Goal: Book appointment/travel/reservation

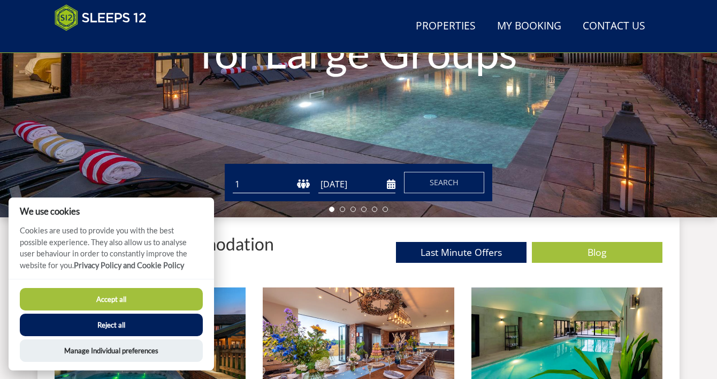
click at [301, 189] on select "1 2 3 4 5 6 7 8 9 10 11 12 13 14 15 16 17 18 19 20 21 22 23 24 25 26 27 28 29 3…" at bounding box center [271, 184] width 77 height 18
click at [170, 326] on button "Reject all" at bounding box center [111, 324] width 183 height 22
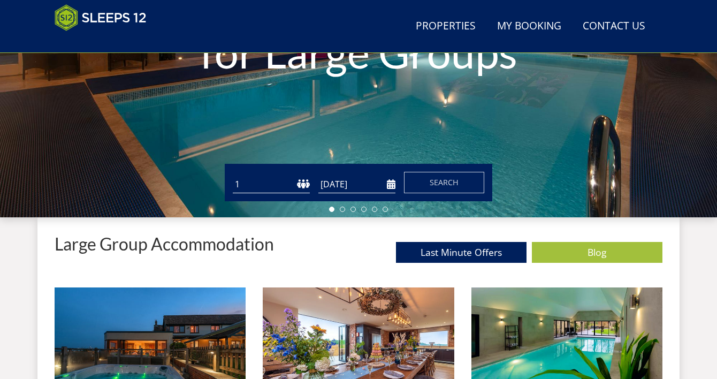
click at [302, 185] on select "1 2 3 4 5 6 7 8 9 10 11 12 13 14 15 16 17 18 19 20 21 22 23 24 25 26 27 28 29 3…" at bounding box center [271, 184] width 77 height 18
select select "27"
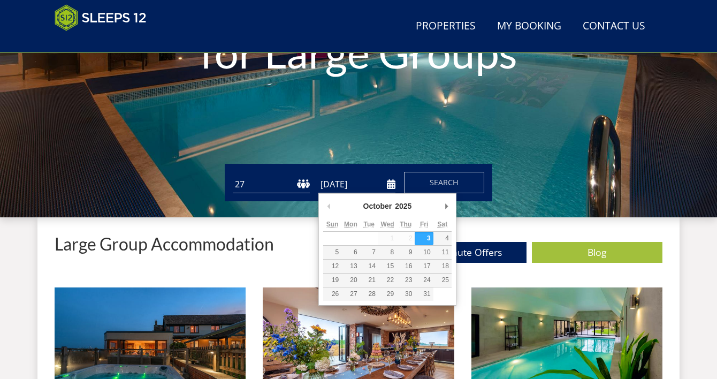
click at [390, 187] on input "03/10/2025" at bounding box center [356, 184] width 77 height 18
type input "[DATE]"
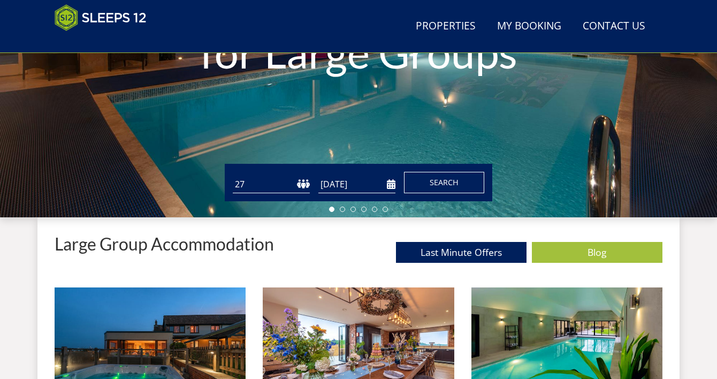
click at [434, 188] on button "Search" at bounding box center [444, 182] width 80 height 21
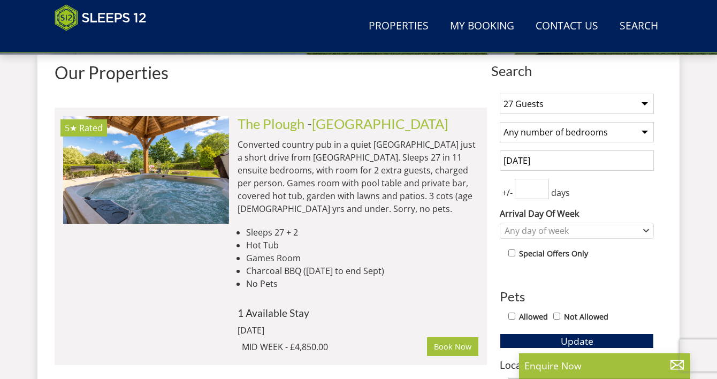
scroll to position [408, 0]
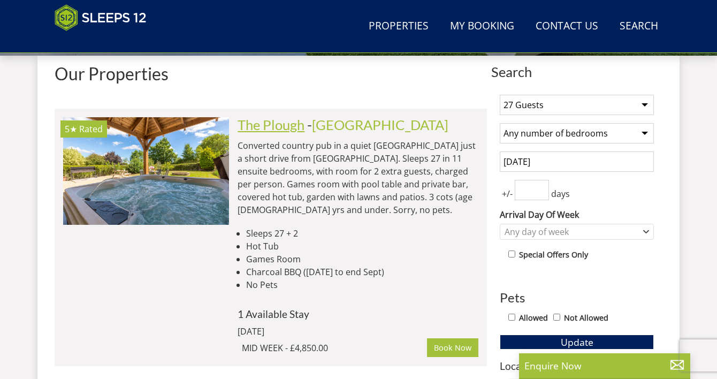
click at [300, 127] on link "The Plough" at bounding box center [270, 125] width 67 height 16
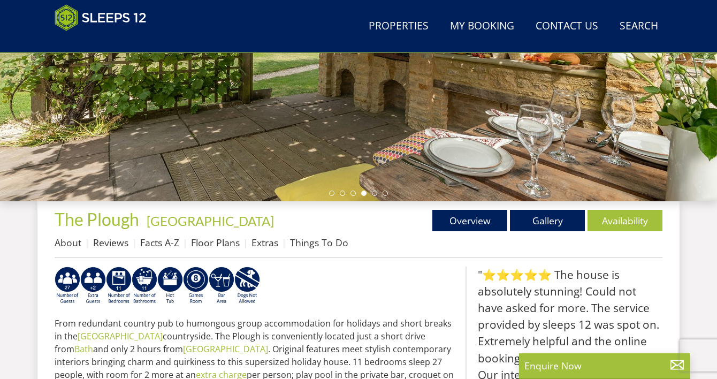
scroll to position [265, 0]
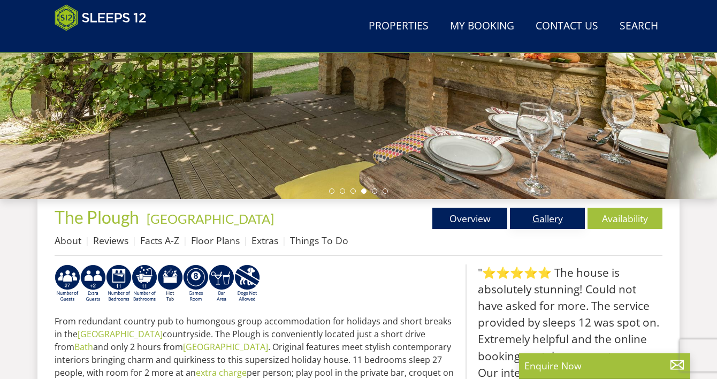
click at [525, 218] on link "Gallery" at bounding box center [547, 218] width 75 height 21
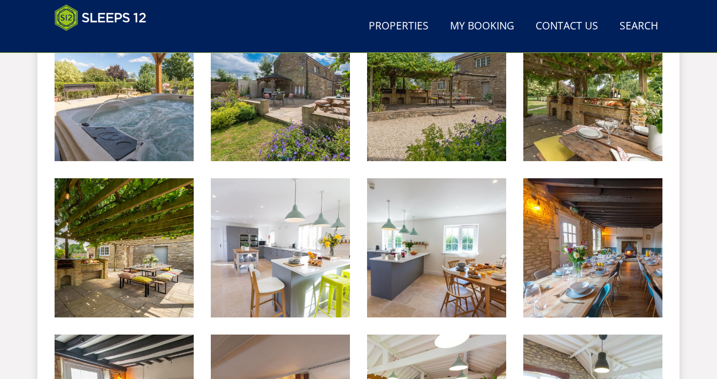
scroll to position [507, 0]
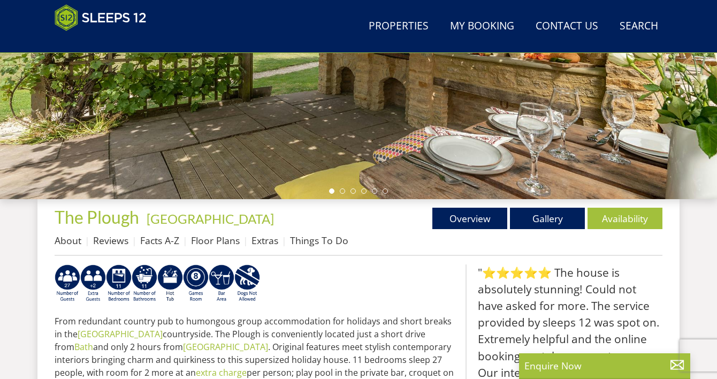
scroll to position [311, 0]
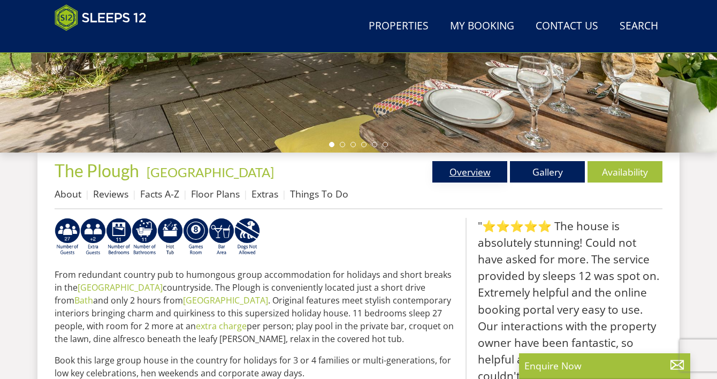
click at [457, 166] on link "Overview" at bounding box center [469, 171] width 75 height 21
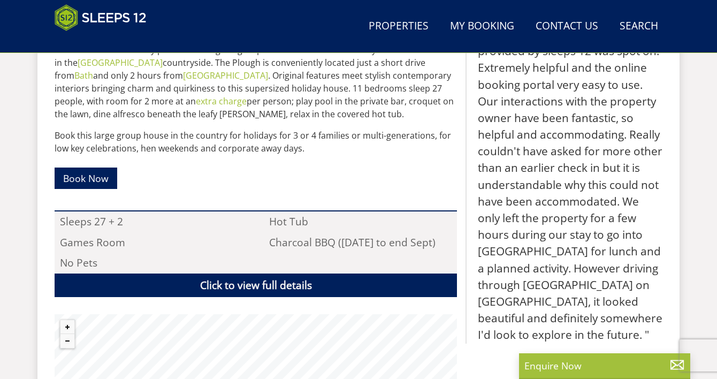
scroll to position [537, 0]
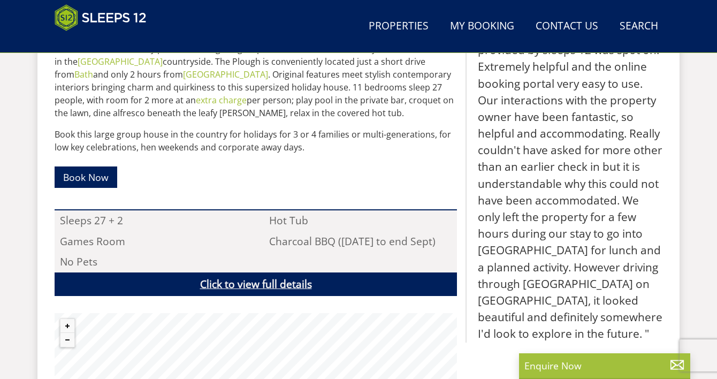
click at [292, 279] on link "Click to view full details" at bounding box center [256, 284] width 402 height 24
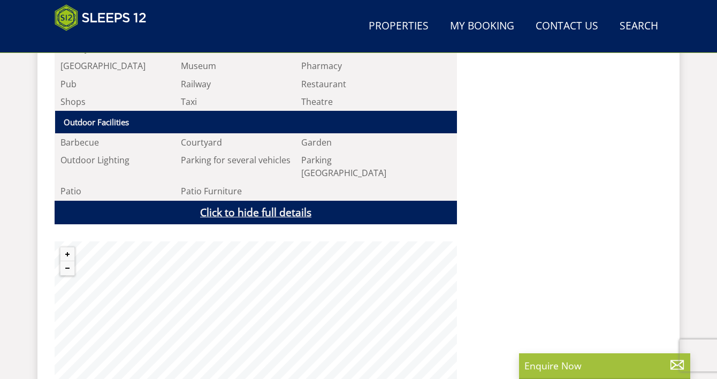
scroll to position [1430, 0]
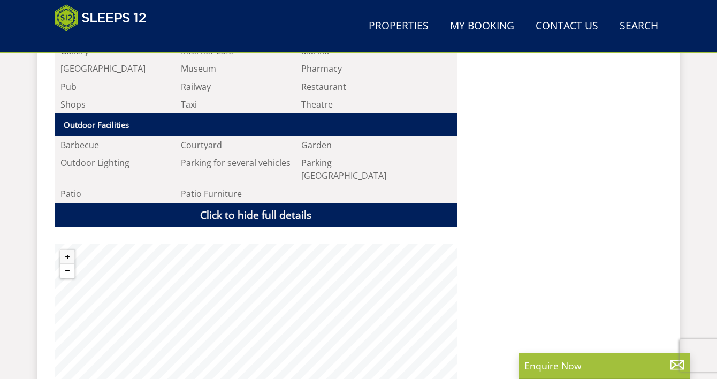
click at [70, 264] on button "Zoom out" at bounding box center [67, 271] width 14 height 14
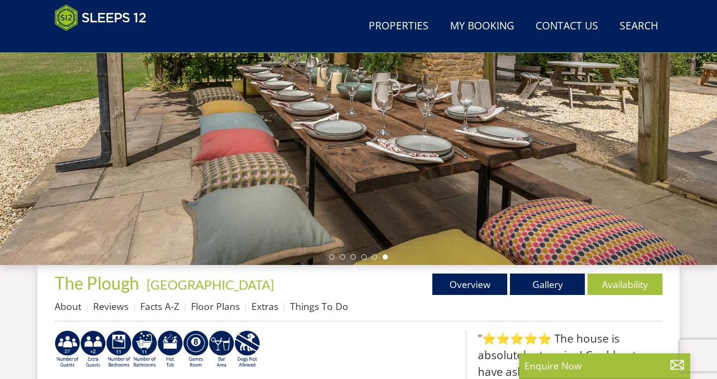
scroll to position [202, 0]
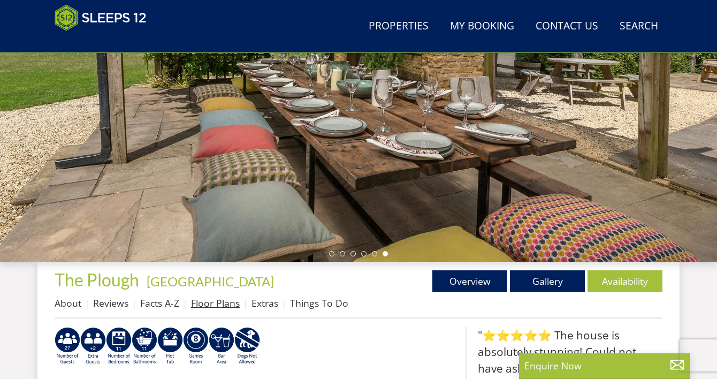
click at [223, 304] on link "Floor Plans" at bounding box center [215, 302] width 49 height 13
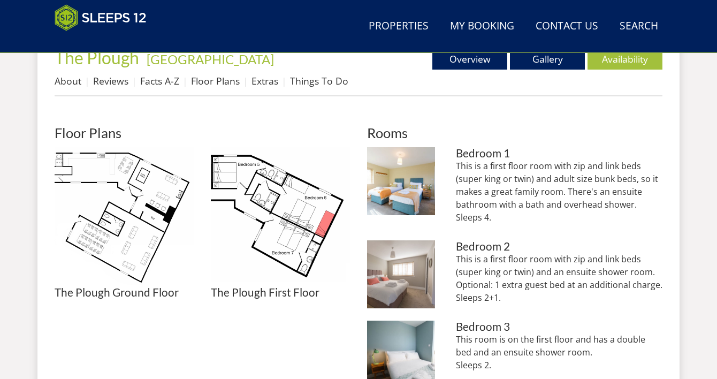
scroll to position [426, 0]
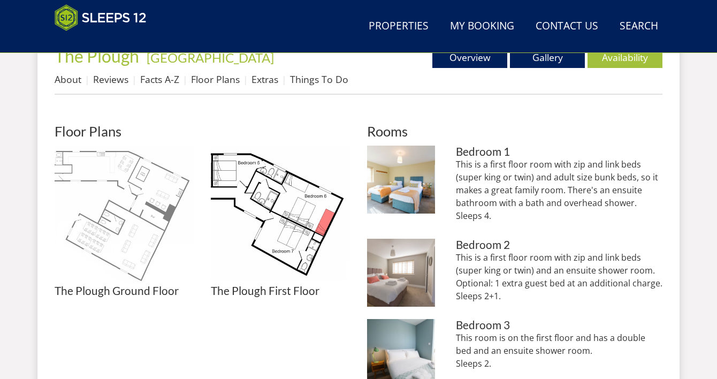
click at [134, 208] on img at bounding box center [124, 214] width 139 height 139
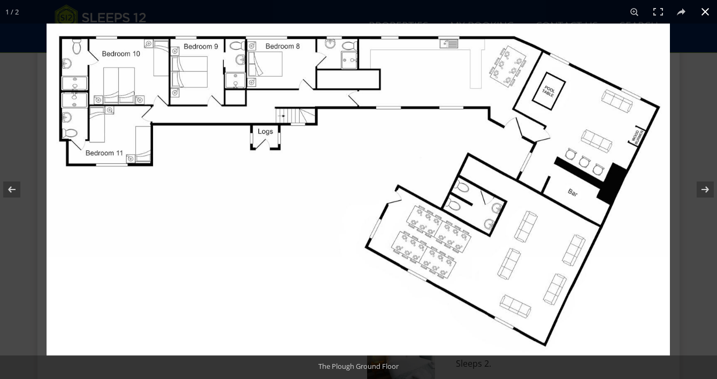
click at [704, 10] on button at bounding box center [705, 12] width 24 height 24
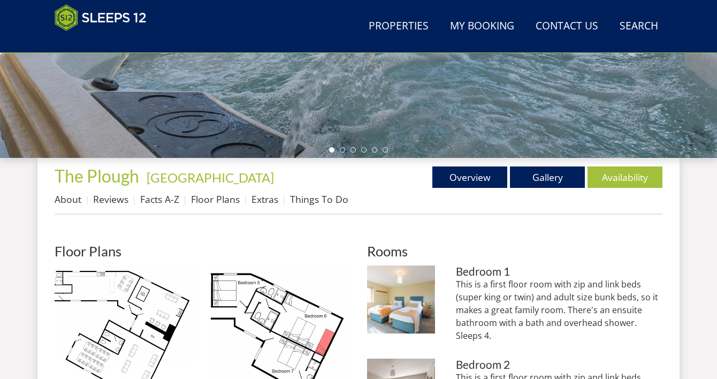
scroll to position [312, 0]
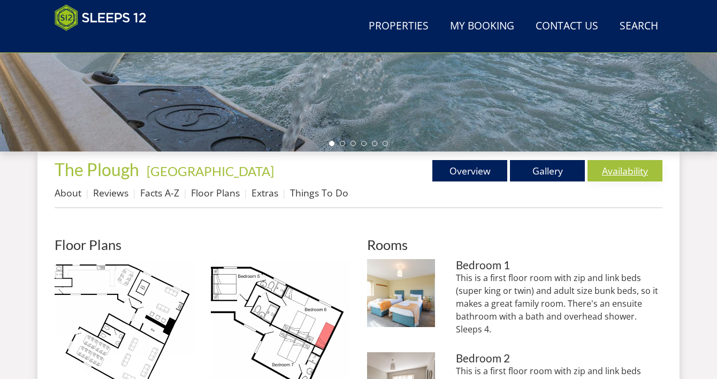
click at [612, 170] on link "Availability" at bounding box center [624, 170] width 75 height 21
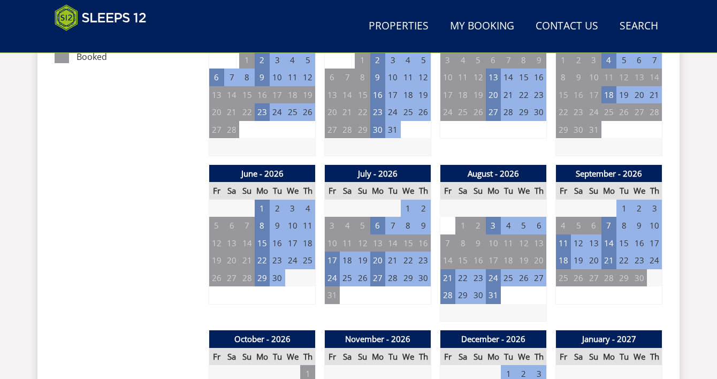
scroll to position [701, 0]
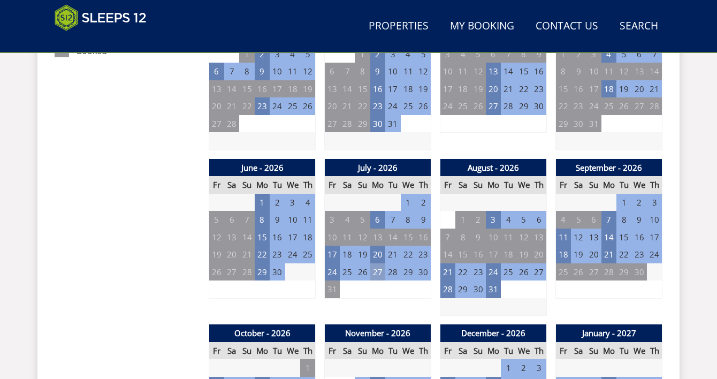
click at [380, 274] on td "27" at bounding box center [377, 272] width 15 height 18
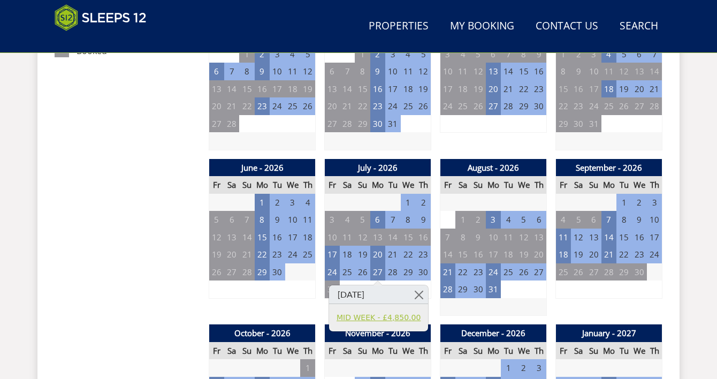
click at [380, 322] on link "MID WEEK - £4,850.00" at bounding box center [378, 317] width 84 height 11
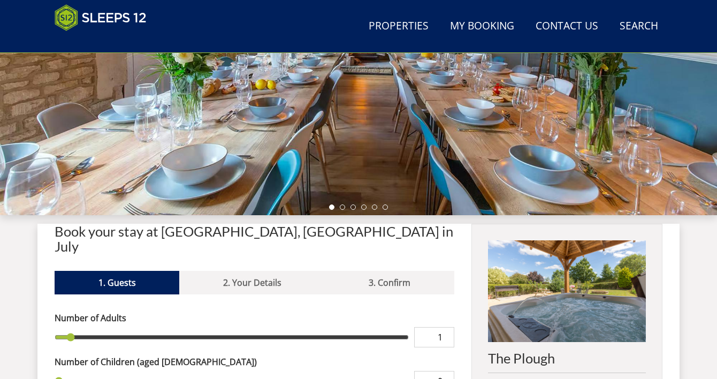
scroll to position [248, 0]
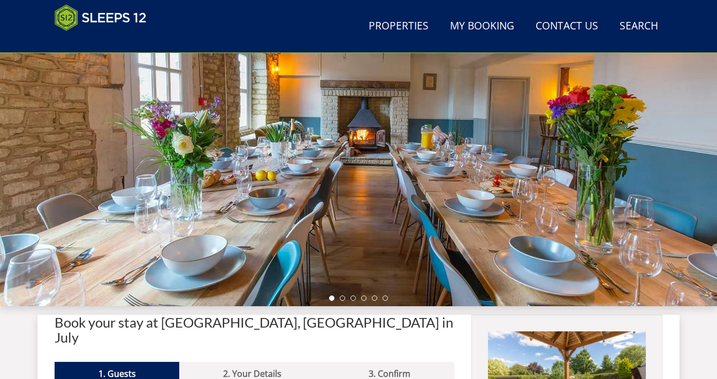
scroll to position [157, 0]
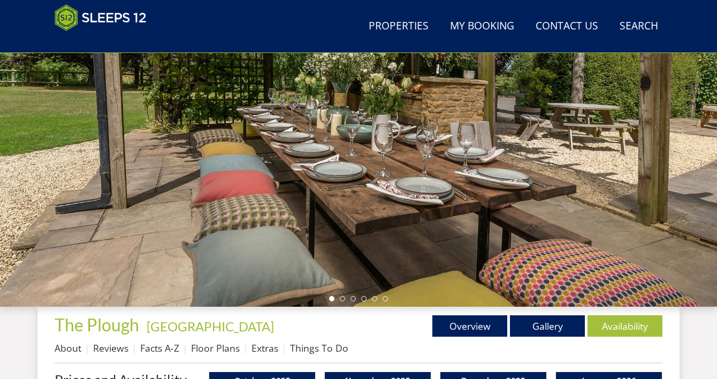
scroll to position [701, 0]
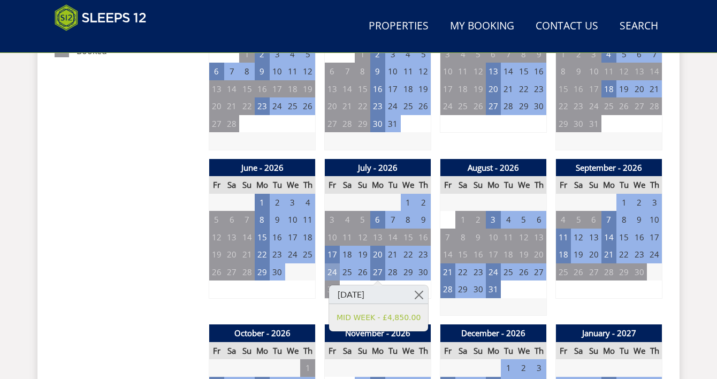
click at [328, 273] on td "24" at bounding box center [332, 272] width 15 height 18
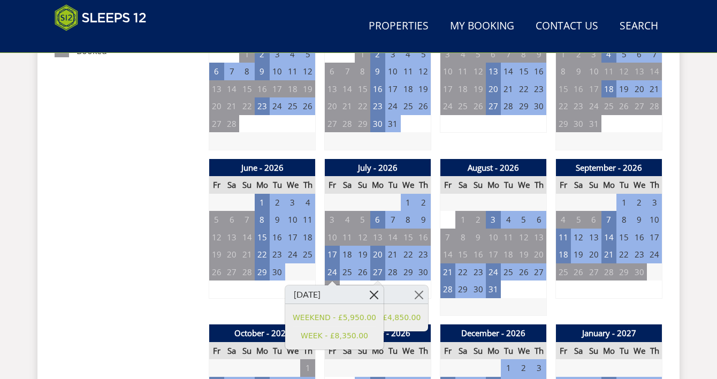
click at [369, 294] on link at bounding box center [374, 294] width 19 height 19
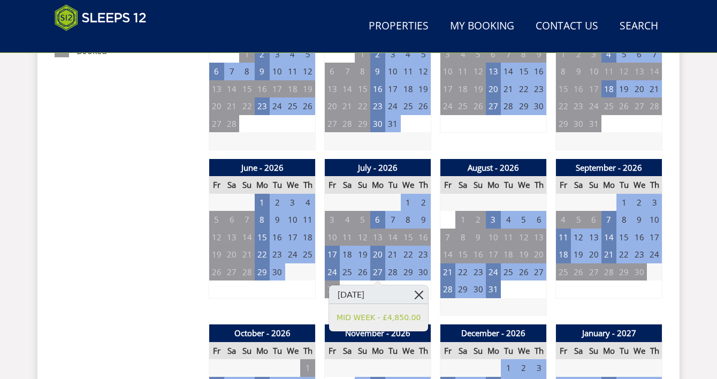
click at [419, 293] on link at bounding box center [418, 294] width 19 height 19
click at [413, 293] on link at bounding box center [418, 294] width 19 height 19
click at [302, 299] on div "June - 2026 Fr Sa Su Mo Tu We Th 29 30 31 1 2 3 4 5 6 7 8 9 10 11 12 13" at bounding box center [262, 237] width 107 height 157
click at [416, 299] on link at bounding box center [418, 294] width 19 height 19
click at [335, 275] on td "24" at bounding box center [332, 272] width 15 height 18
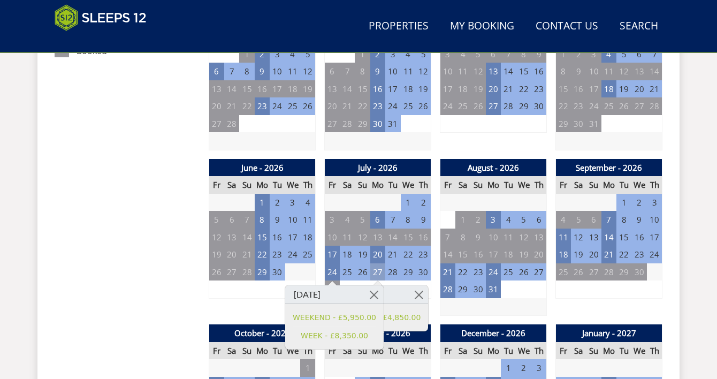
click at [381, 273] on td "27" at bounding box center [377, 272] width 15 height 18
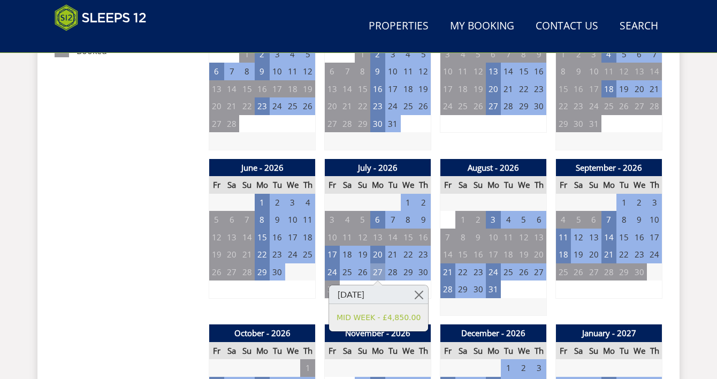
click at [380, 273] on td "27" at bounding box center [377, 272] width 15 height 18
click at [419, 294] on link at bounding box center [418, 294] width 19 height 19
click at [449, 291] on td "28" at bounding box center [447, 289] width 15 height 18
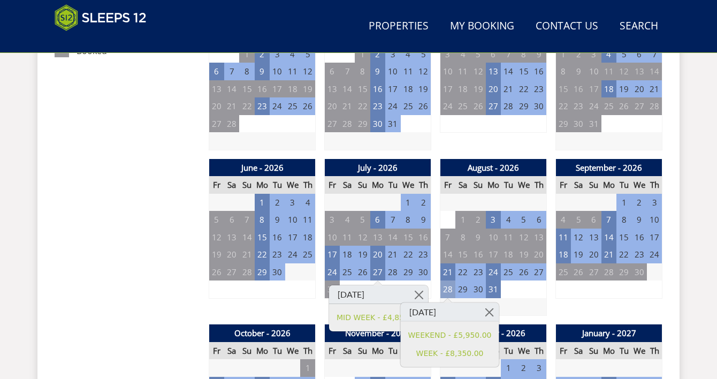
click at [447, 294] on td "28" at bounding box center [447, 289] width 15 height 18
click at [497, 220] on td "3" at bounding box center [493, 220] width 15 height 18
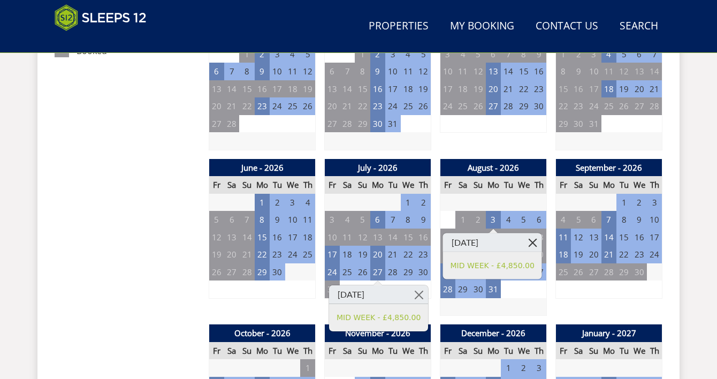
click at [538, 244] on link at bounding box center [532, 242] width 19 height 19
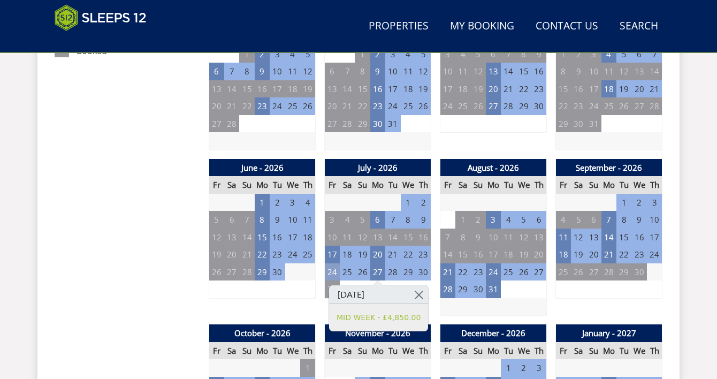
click at [332, 270] on td "24" at bounding box center [332, 272] width 15 height 18
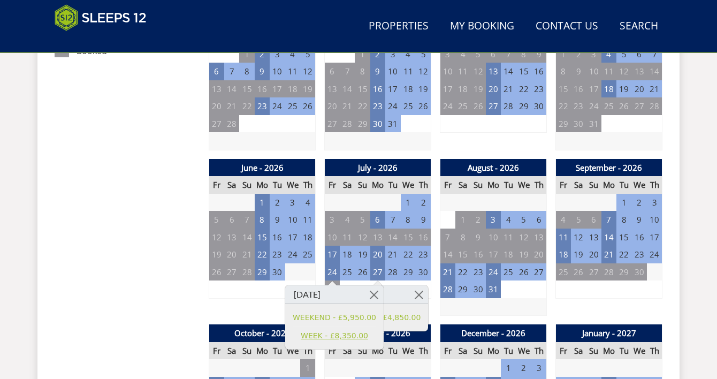
click at [322, 335] on link "WEEK - £8,350.00" at bounding box center [334, 335] width 83 height 11
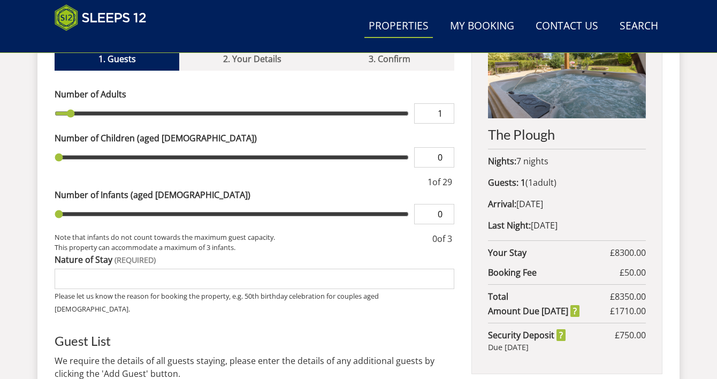
click at [387, 24] on link "Properties" at bounding box center [398, 26] width 68 height 24
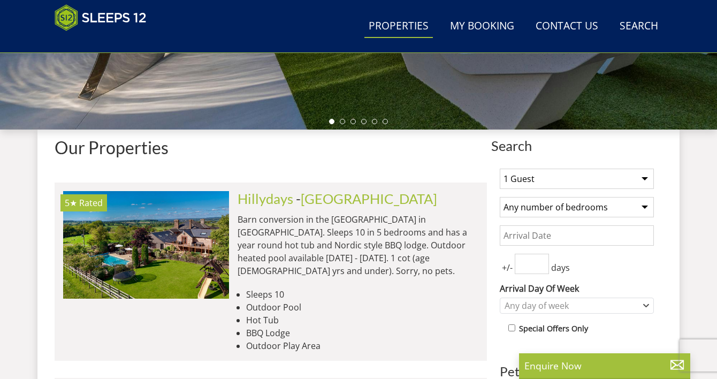
scroll to position [337, 0]
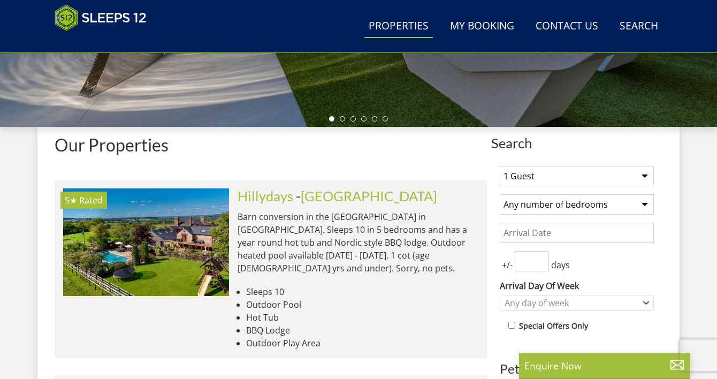
click at [547, 180] on select "1 Guest 2 Guests 3 Guests 4 Guests 5 Guests 6 Guests 7 Guests 8 Guests 9 Guests…" at bounding box center [577, 176] width 154 height 20
select select "27"
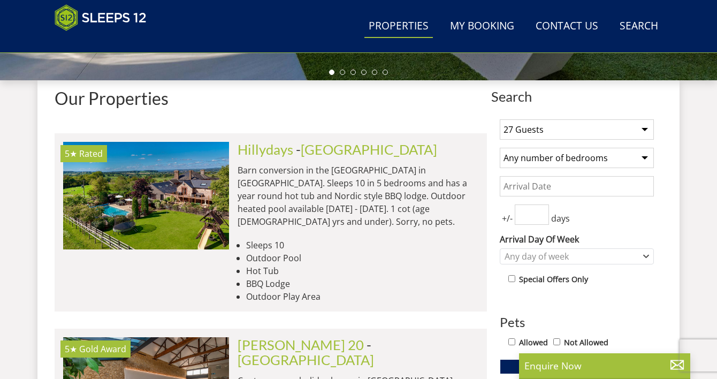
scroll to position [389, 0]
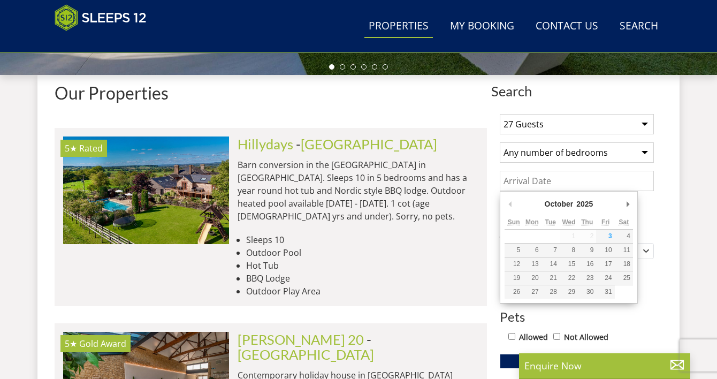
click at [542, 186] on input "Date" at bounding box center [577, 181] width 154 height 20
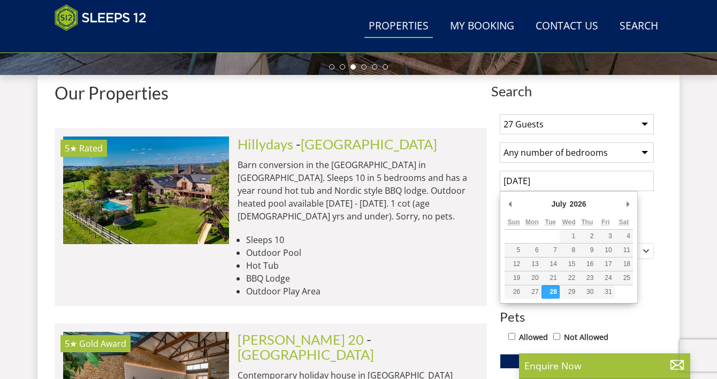
click at [538, 186] on input "28/07/2026" at bounding box center [577, 181] width 154 height 20
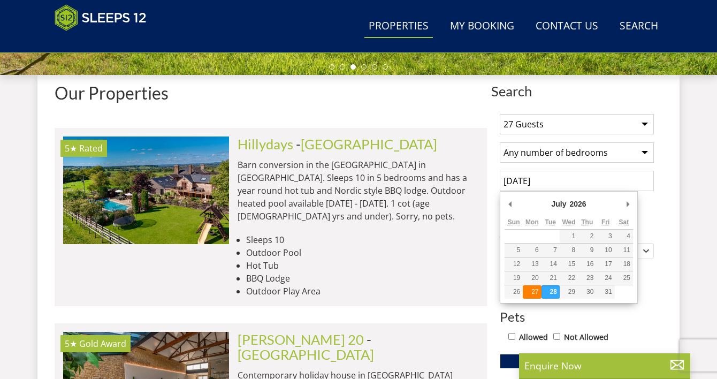
type input "[DATE]"
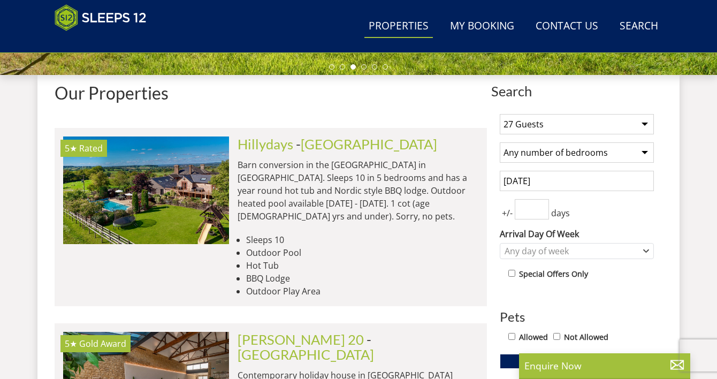
click at [530, 206] on input "number" at bounding box center [532, 209] width 34 height 20
type input "3"
click at [554, 248] on div "Any day of week" at bounding box center [571, 251] width 139 height 12
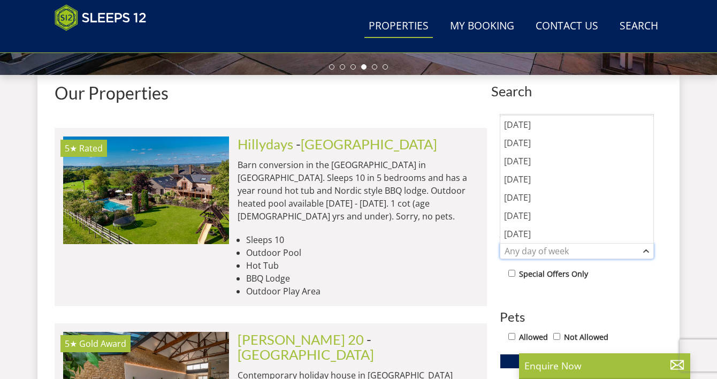
click at [561, 255] on div "Any day of week" at bounding box center [571, 251] width 139 height 12
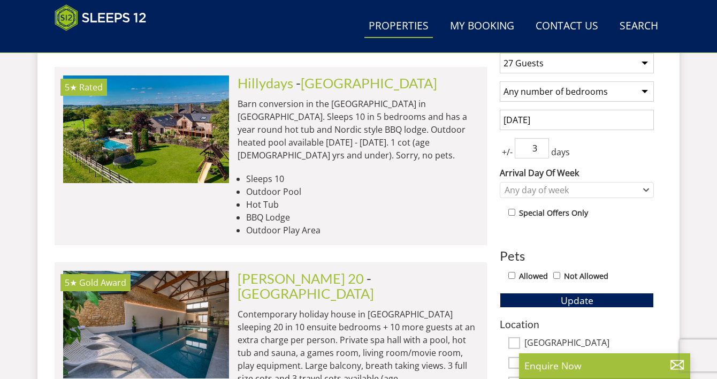
scroll to position [450, 0]
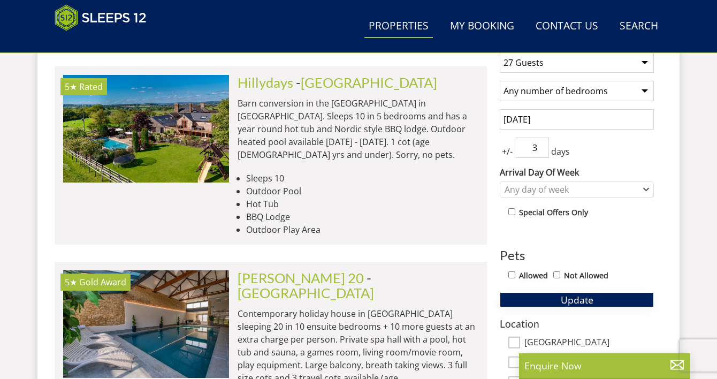
click at [594, 295] on button "Update" at bounding box center [577, 299] width 154 height 15
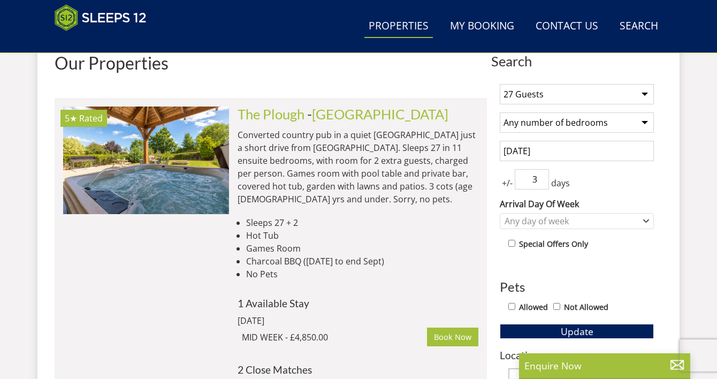
scroll to position [416, 0]
